Goal: Information Seeking & Learning: Learn about a topic

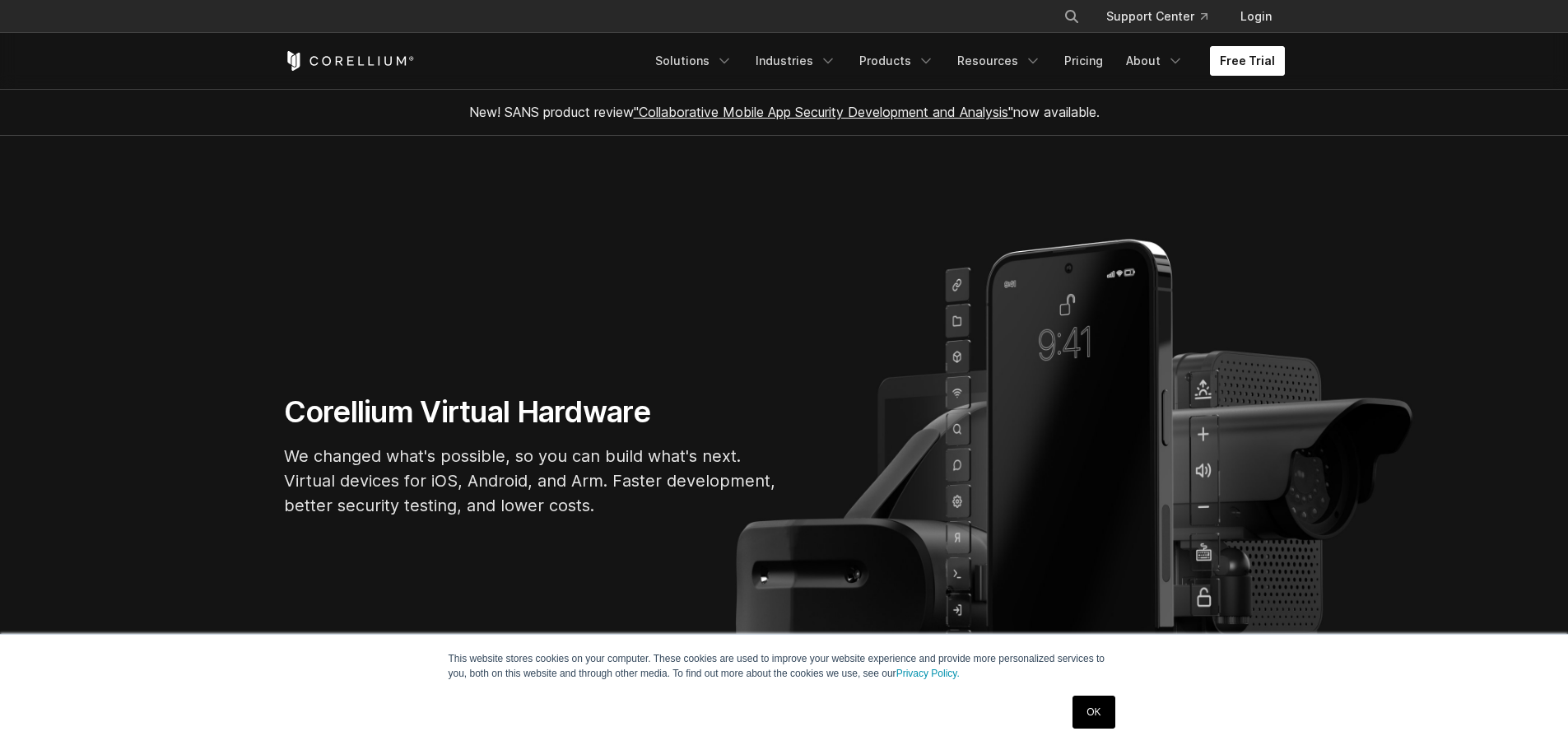
click at [1234, 63] on link "Free Trial" at bounding box center [1247, 60] width 75 height 29
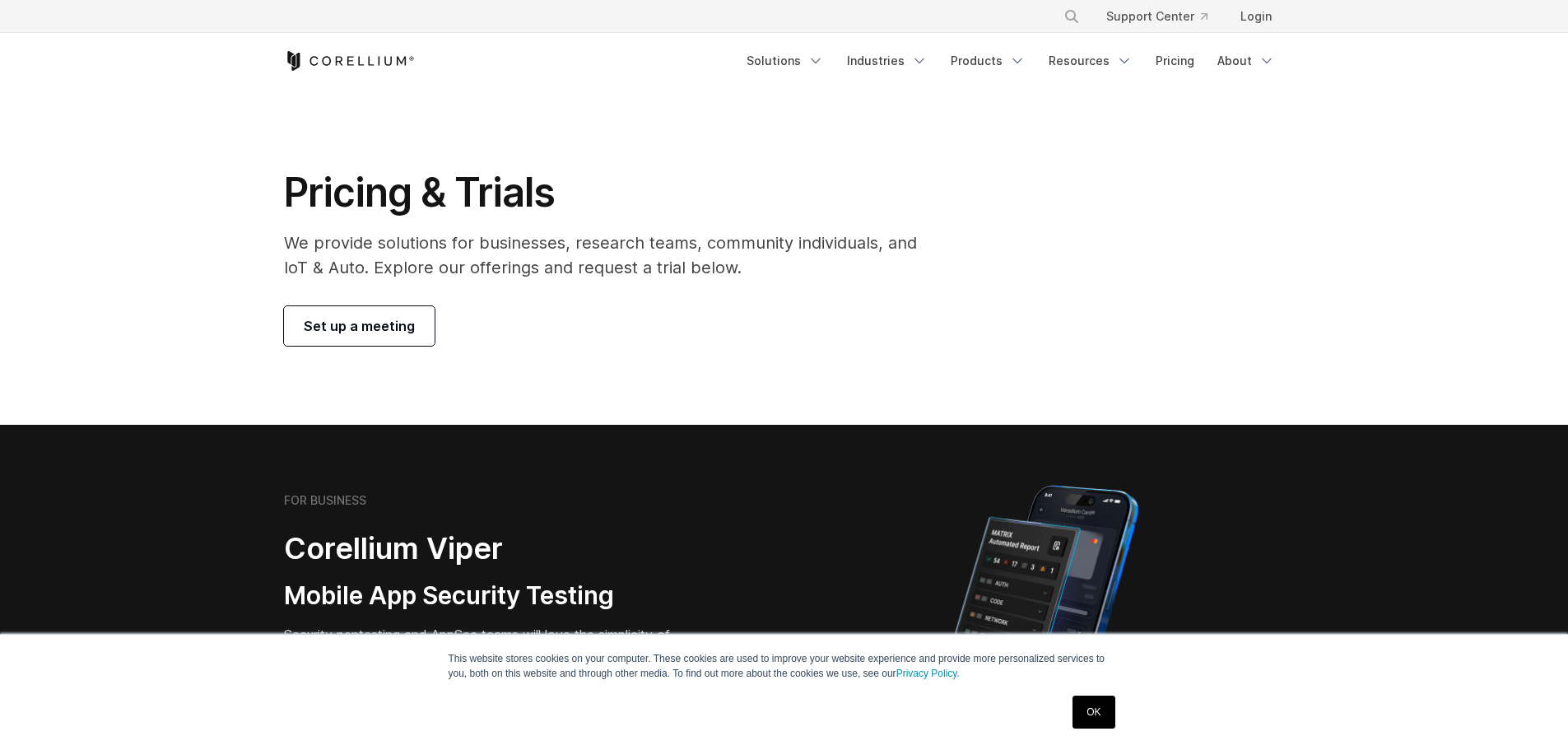
click at [342, 325] on span "Set up a meeting" at bounding box center [358, 326] width 111 height 20
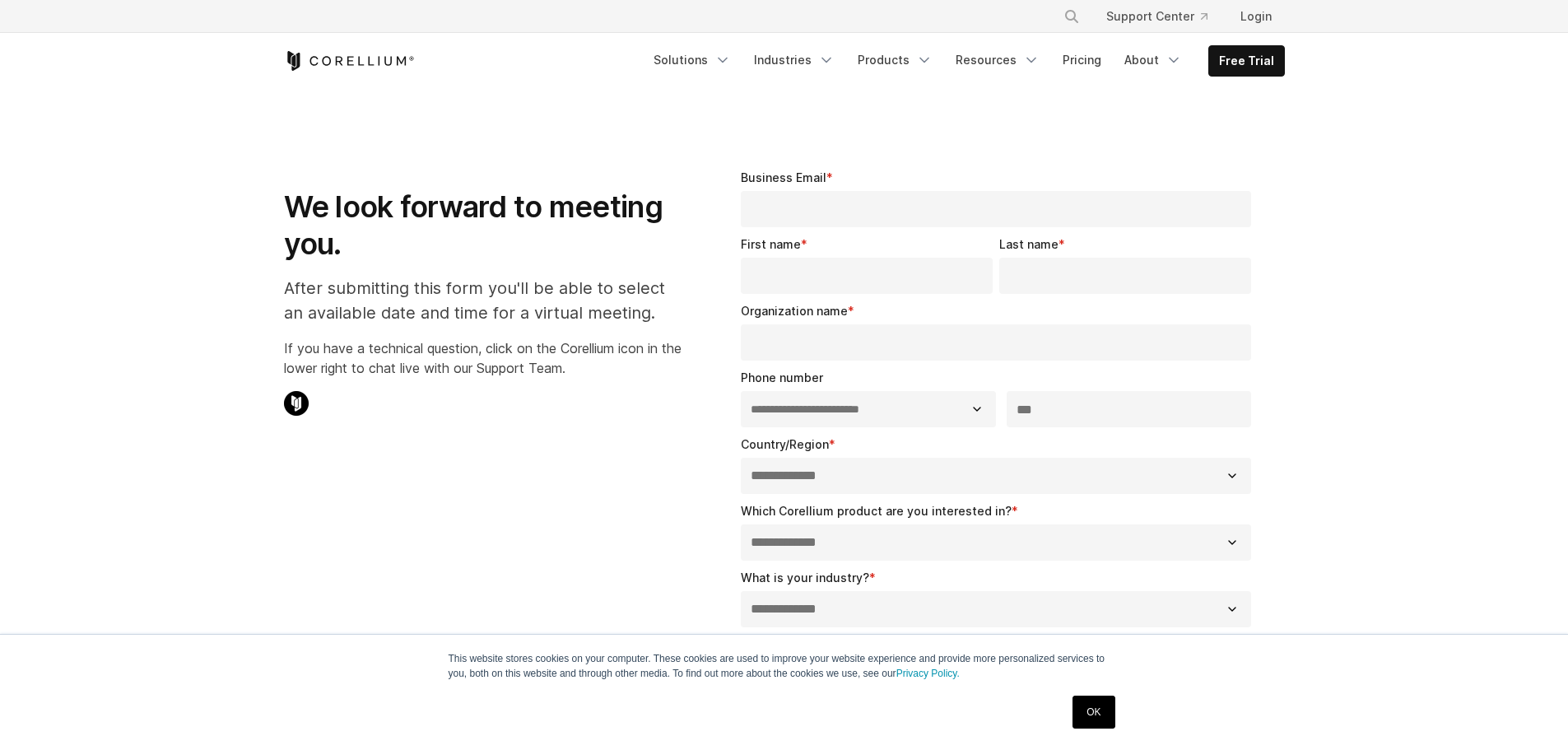
select select "**"
click at [712, 60] on link "Solutions" at bounding box center [692, 60] width 97 height 29
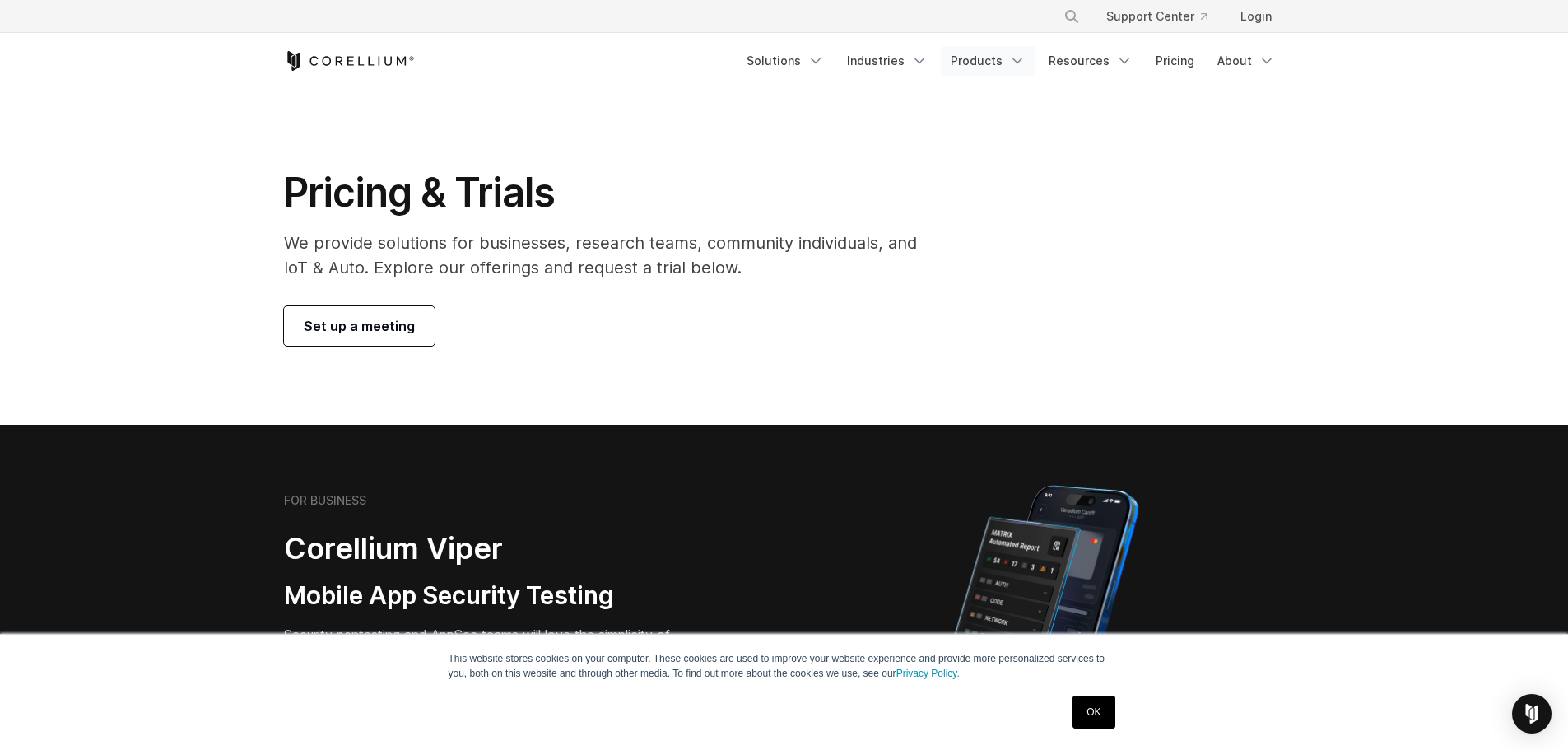
click at [1021, 60] on icon "Navigation Menu" at bounding box center [1017, 60] width 17 height 17
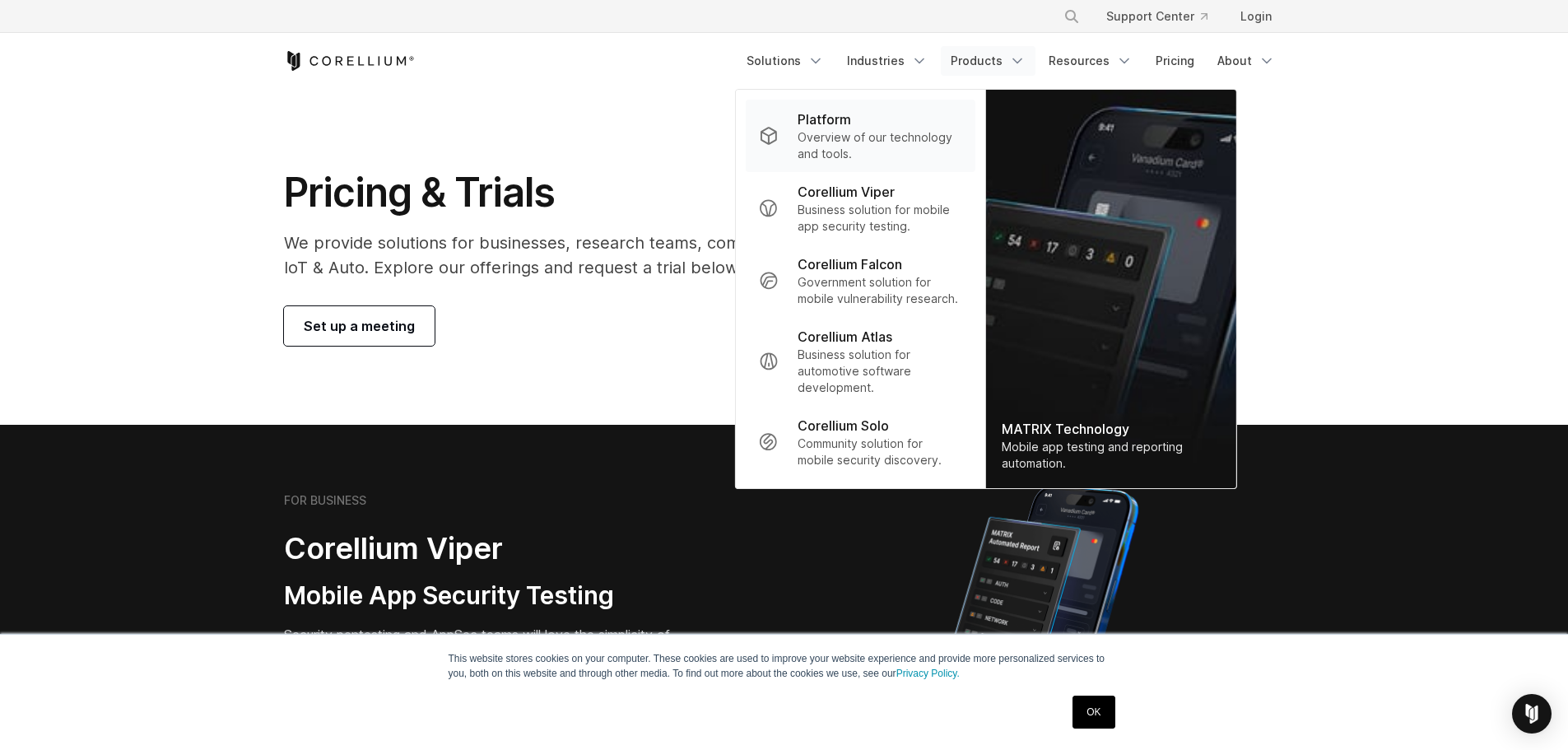
click at [865, 141] on p "Overview of our technology and tools." at bounding box center [880, 145] width 164 height 33
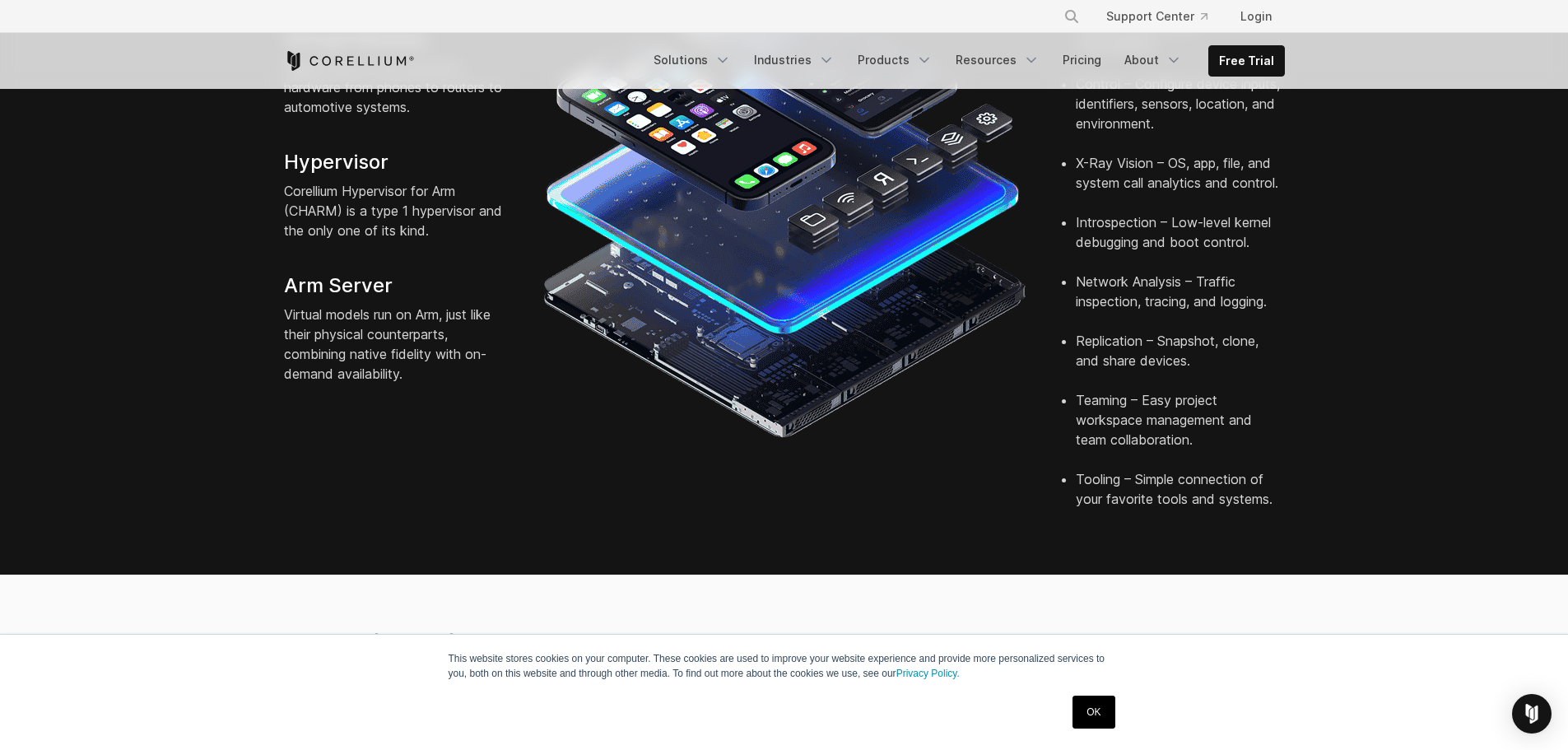
scroll to position [823, 0]
